Goal: Transaction & Acquisition: Purchase product/service

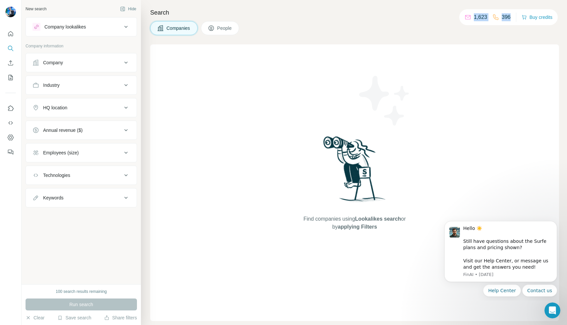
drag, startPoint x: 510, startPoint y: 14, endPoint x: 467, endPoint y: 19, distance: 43.1
click at [467, 19] on div "1,623 396 Buy credits" at bounding box center [508, 17] width 99 height 16
click at [47, 63] on div "Company" at bounding box center [53, 62] width 20 height 7
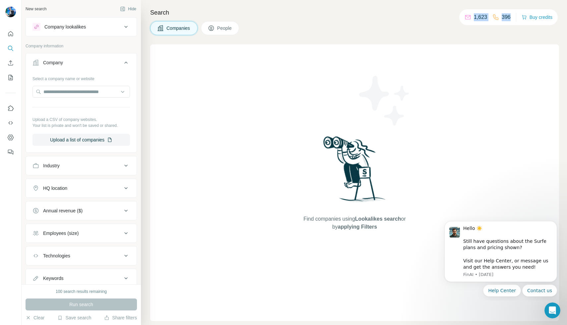
click at [47, 63] on div "Company" at bounding box center [53, 62] width 20 height 7
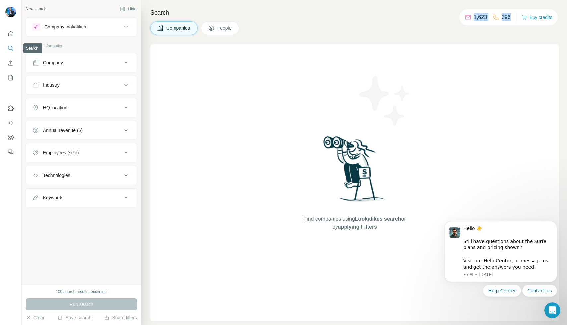
click at [8, 46] on icon "Search" at bounding box center [10, 48] width 7 height 7
click at [455, 23] on div "Companies People" at bounding box center [354, 28] width 409 height 14
click at [92, 67] on button "Company" at bounding box center [81, 63] width 111 height 16
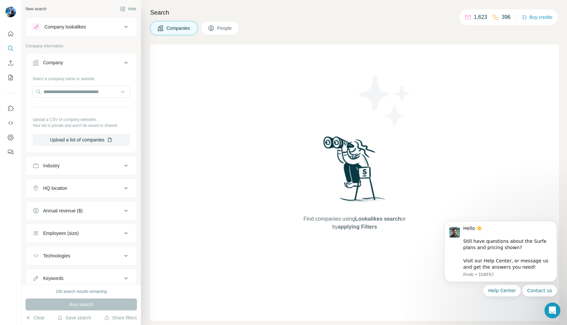
click at [92, 68] on button "Company" at bounding box center [81, 64] width 111 height 19
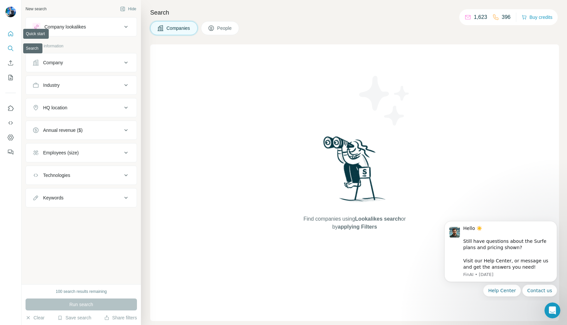
click at [10, 38] on button "Quick start" at bounding box center [10, 34] width 11 height 12
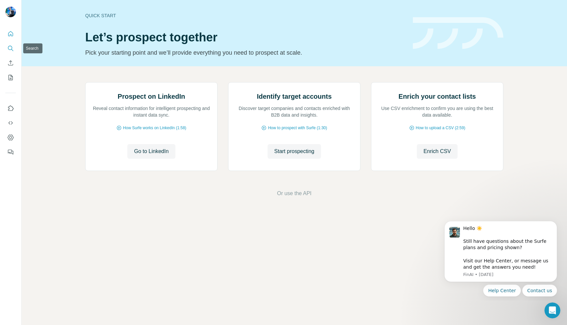
click at [12, 52] on button "Search" at bounding box center [10, 48] width 11 height 12
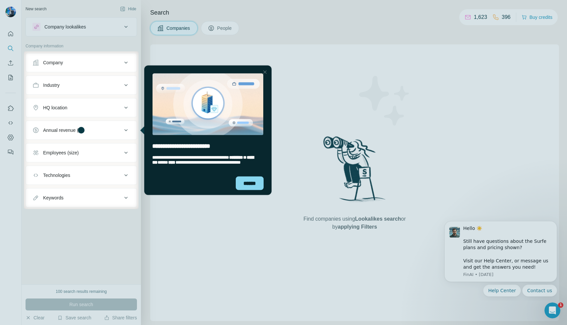
click at [264, 72] on div at bounding box center [265, 72] width 8 height 8
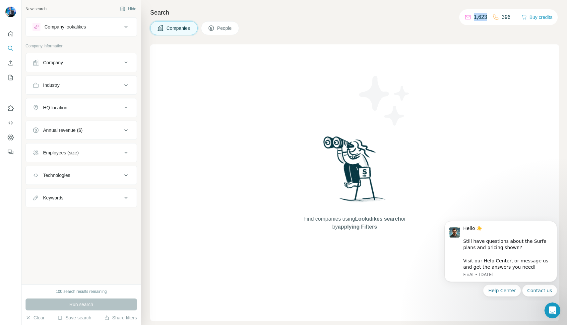
drag, startPoint x: 485, startPoint y: 18, endPoint x: 470, endPoint y: 18, distance: 14.6
click at [470, 18] on div "1,623 396" at bounding box center [488, 17] width 46 height 9
